Goal: Register for event/course

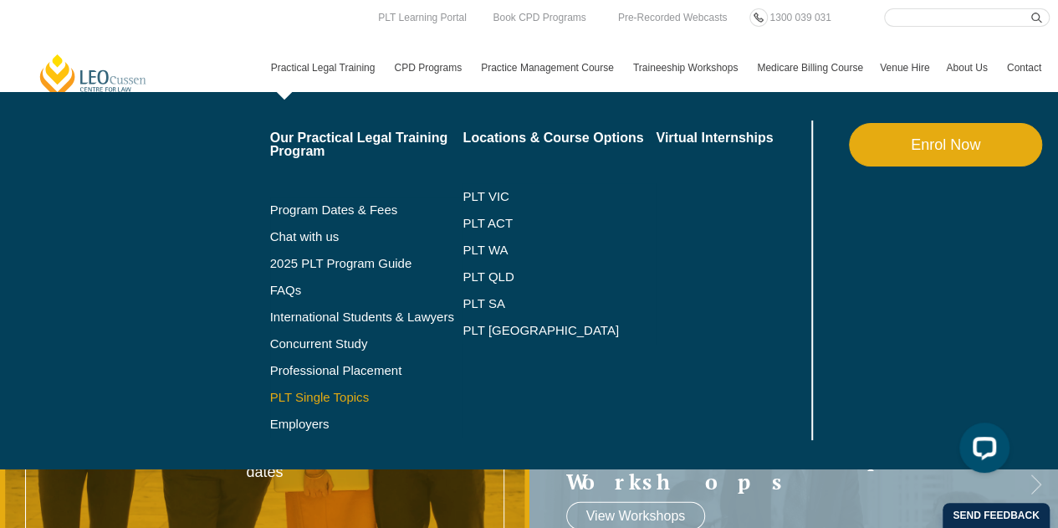
click at [348, 398] on link "PLT Single Topics" at bounding box center [366, 397] width 193 height 13
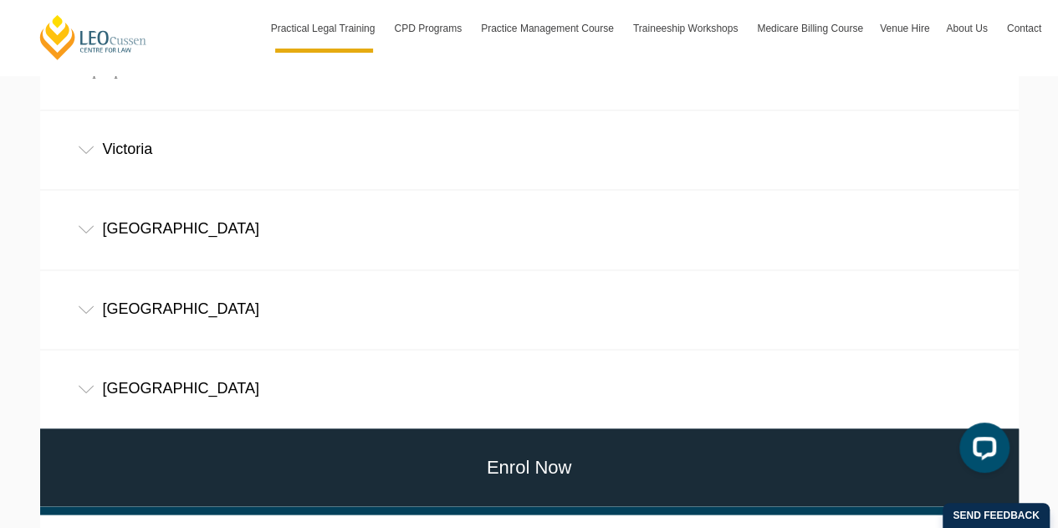
scroll to position [1255, 0]
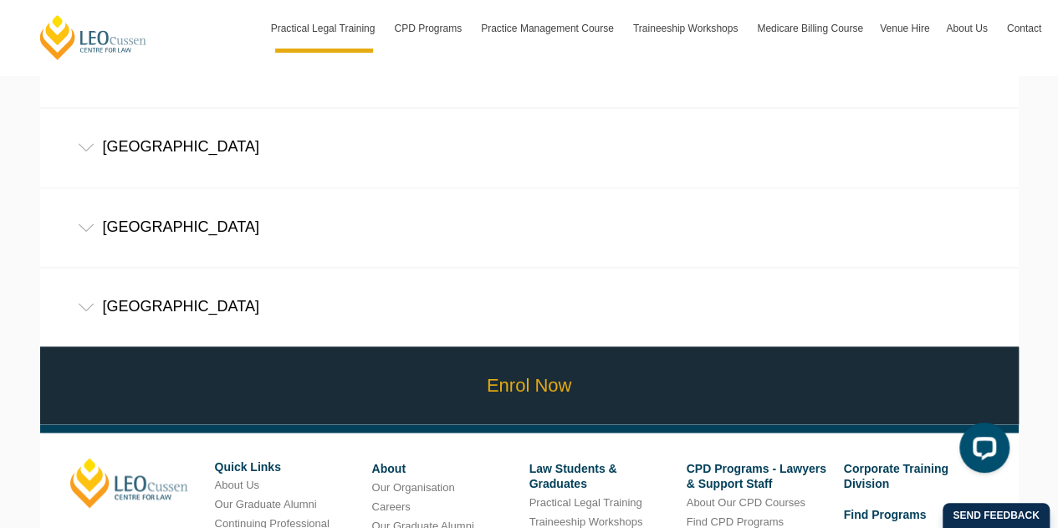
click at [527, 346] on link "Enrol Now" at bounding box center [529, 385] width 987 height 78
